Goal: Transaction & Acquisition: Obtain resource

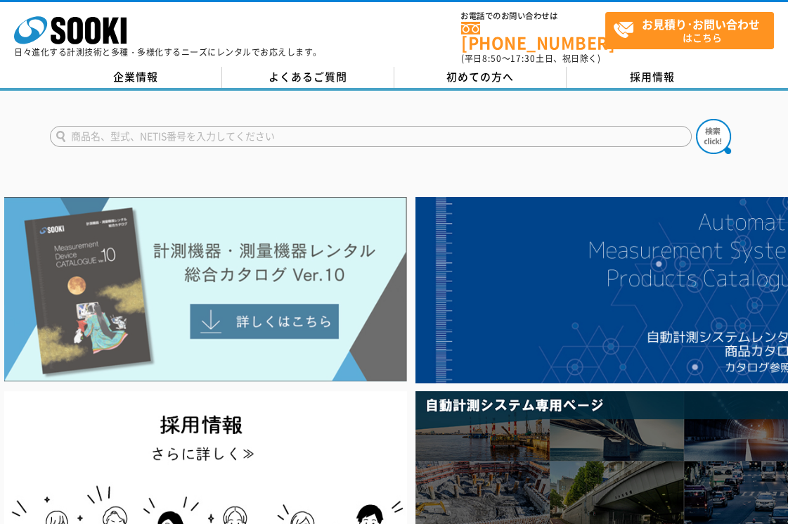
click at [280, 306] on img at bounding box center [205, 289] width 403 height 185
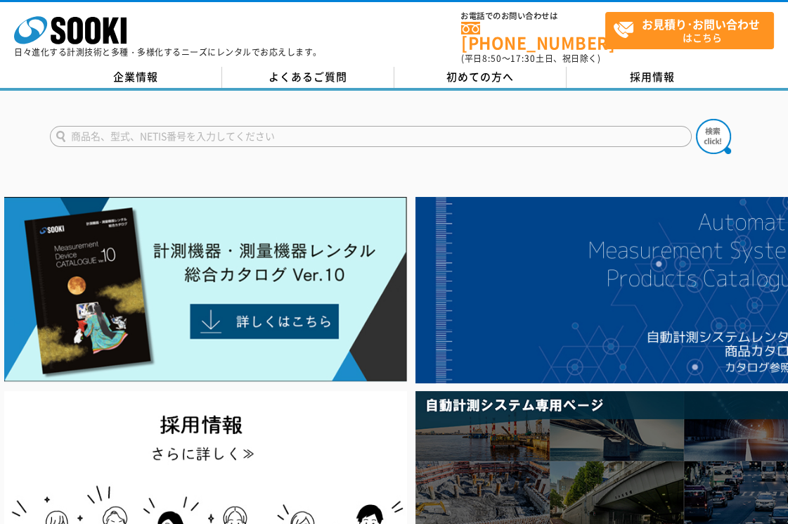
click at [202, 126] on input "text" at bounding box center [371, 136] width 642 height 21
type input "ｷｬｽﾎﾟ"
click at [727, 126] on img at bounding box center [713, 136] width 35 height 35
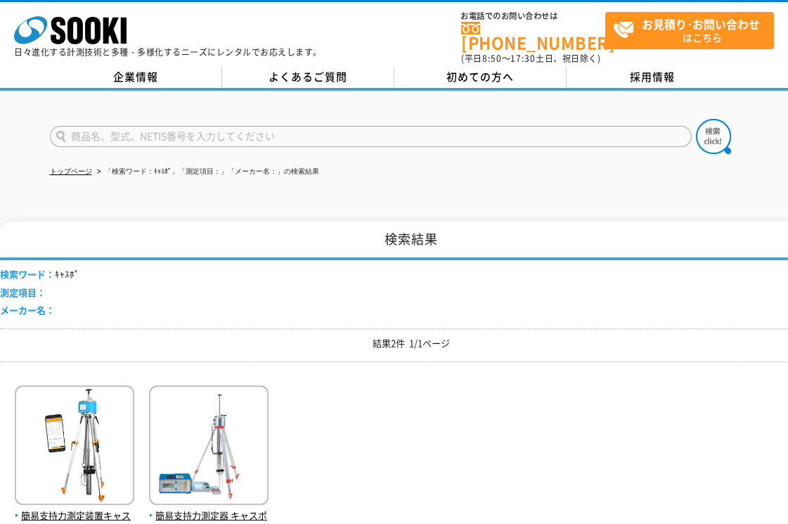
scroll to position [78, 0]
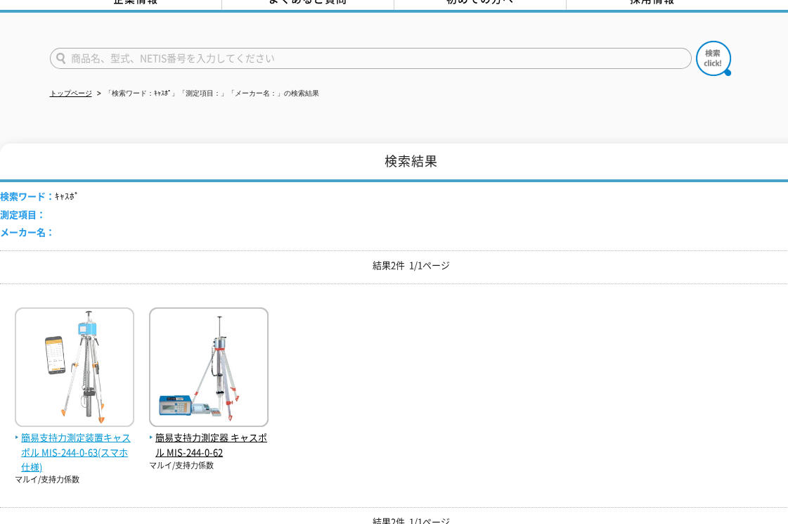
click at [103, 439] on span "簡易支持力測定装置キャスポル MIS-244-0-63(スマホ仕様)" at bounding box center [74, 452] width 119 height 44
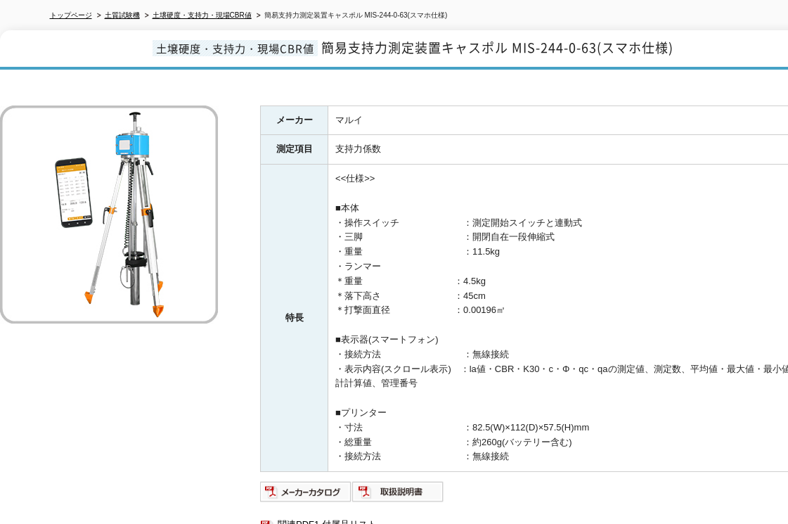
scroll to position [78, 0]
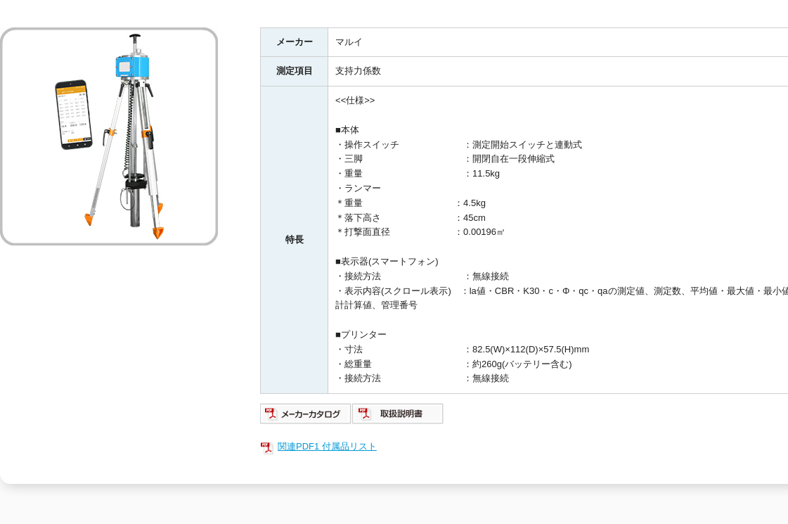
scroll to position [312, 0]
